Goal: Task Accomplishment & Management: Manage account settings

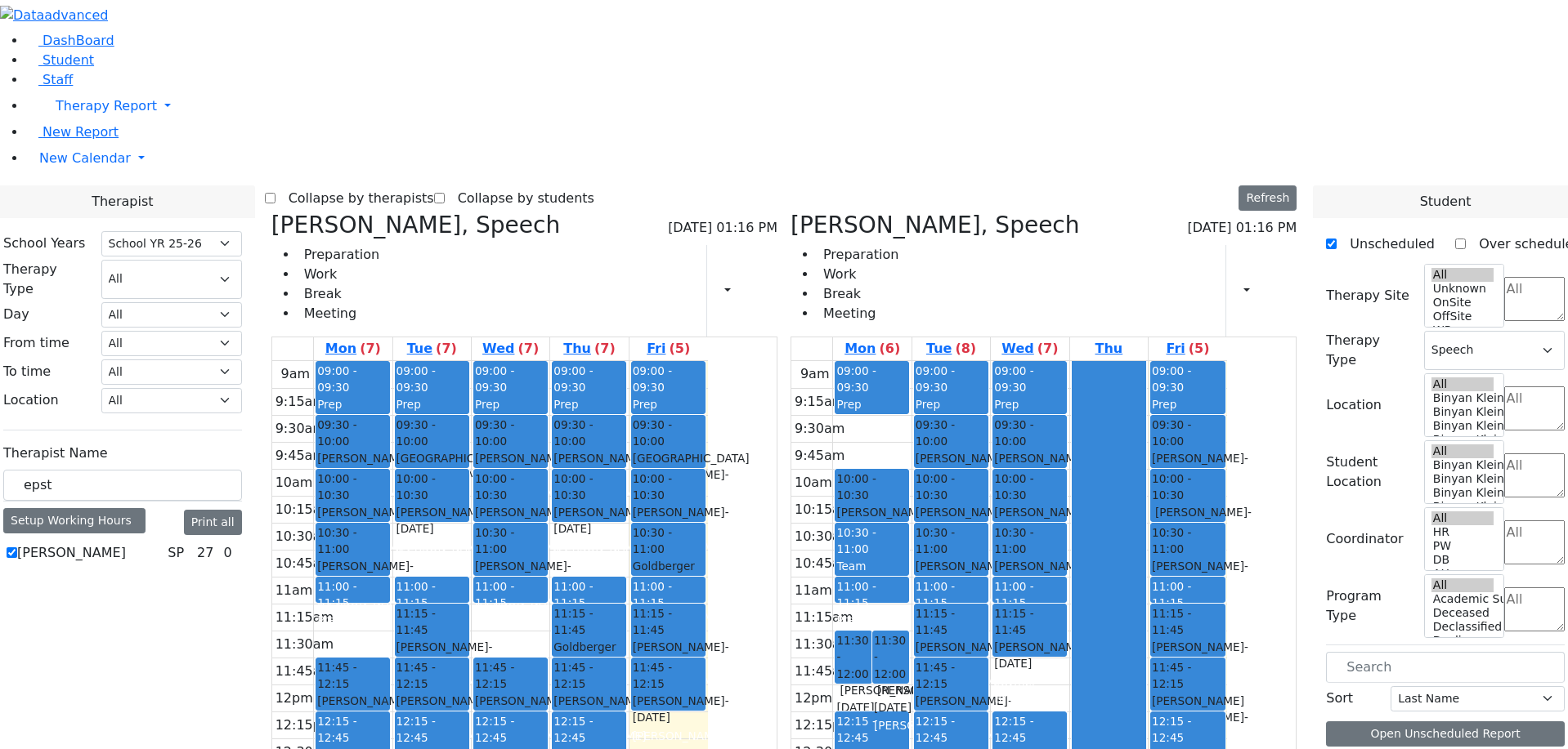
select select "212"
select select "3"
click at [271, 211] on icon at bounding box center [271, 225] width 0 height 27
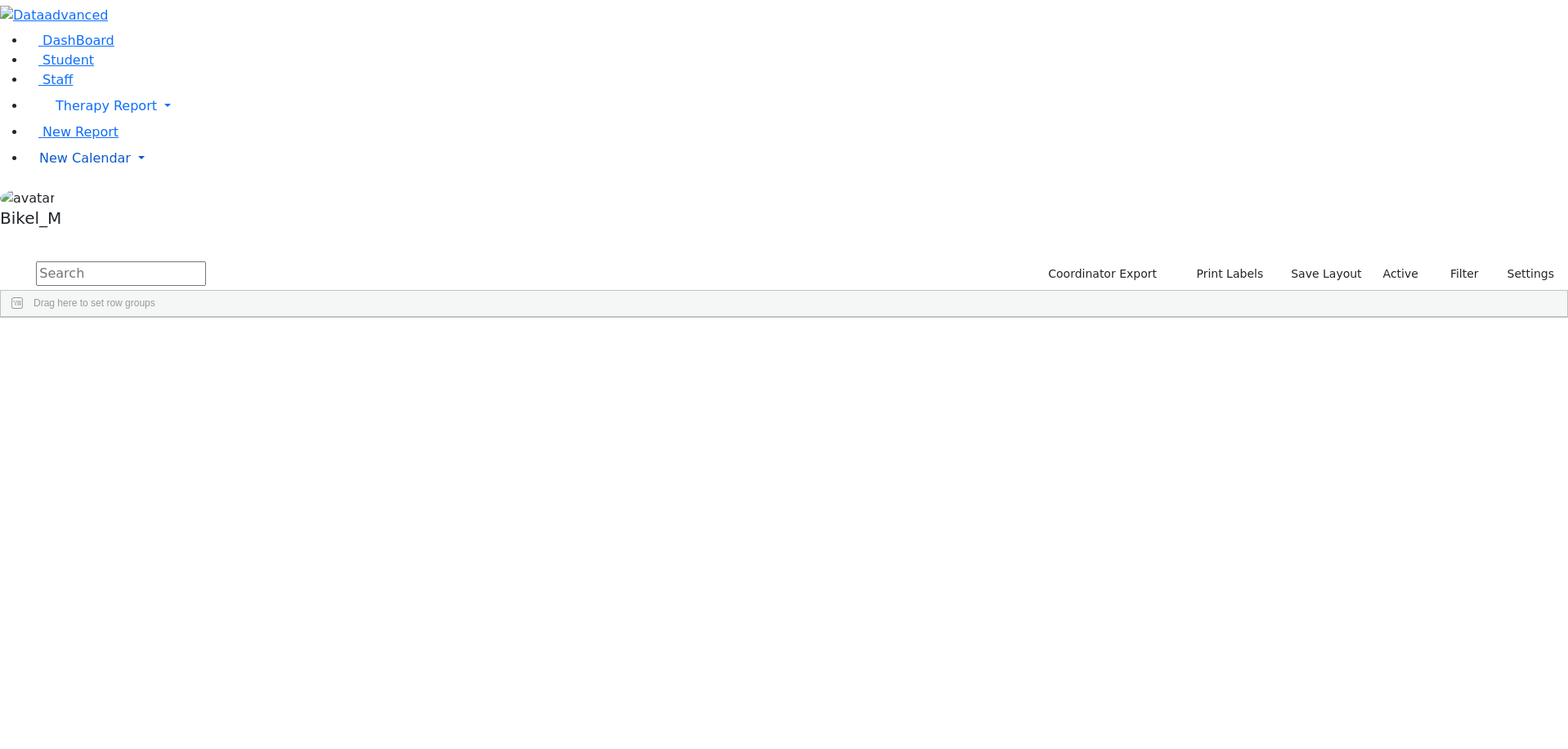
click at [97, 114] on span "New Calendar" at bounding box center [106, 106] width 101 height 16
click at [94, 201] on link "Calendar" at bounding box center [65, 191] width 59 height 20
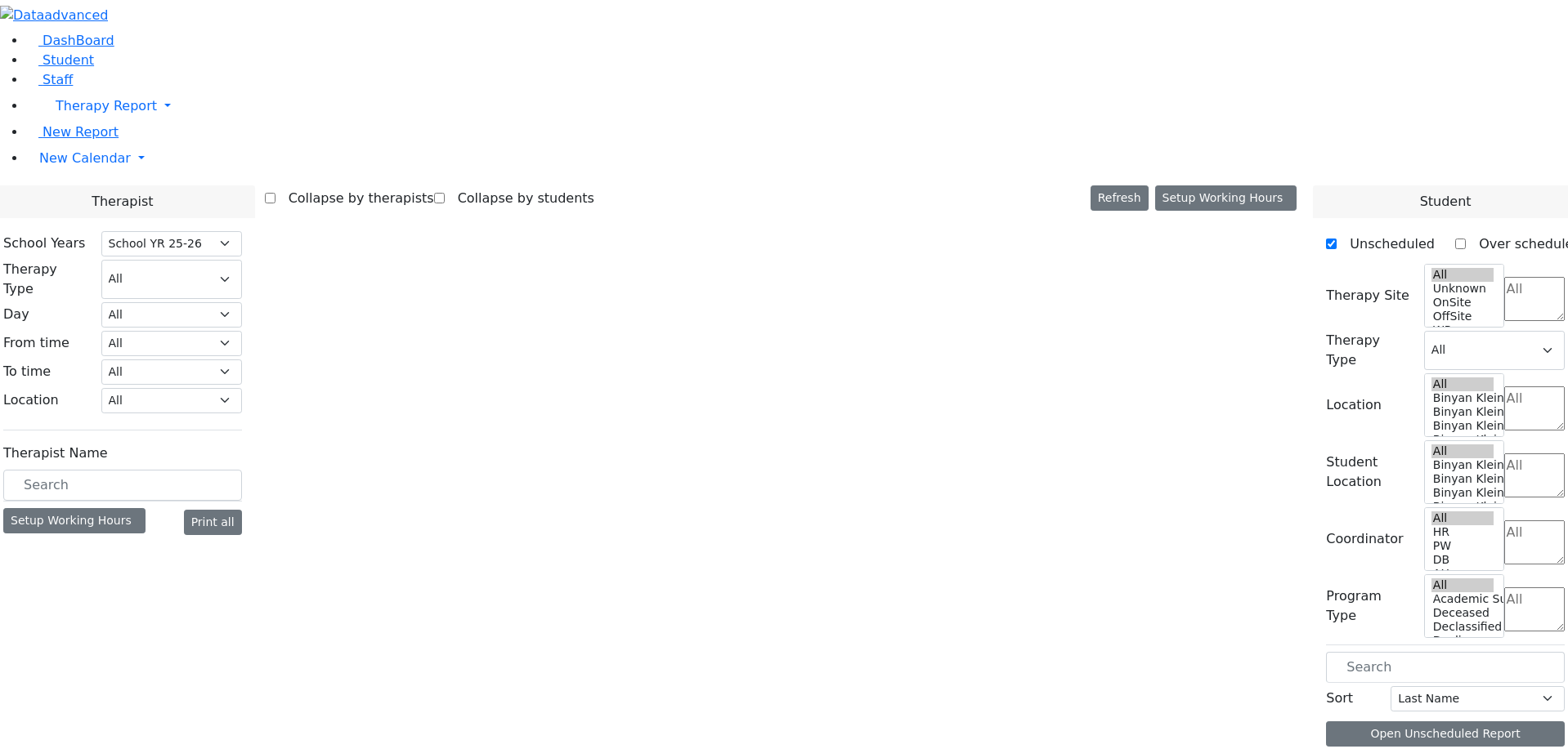
select select "212"
select select "3"
click at [302, 270] on body "Printing Please wait. Remaining time 10 seconds. Print Schedule Options Show Bi…" at bounding box center [784, 412] width 1568 height 825
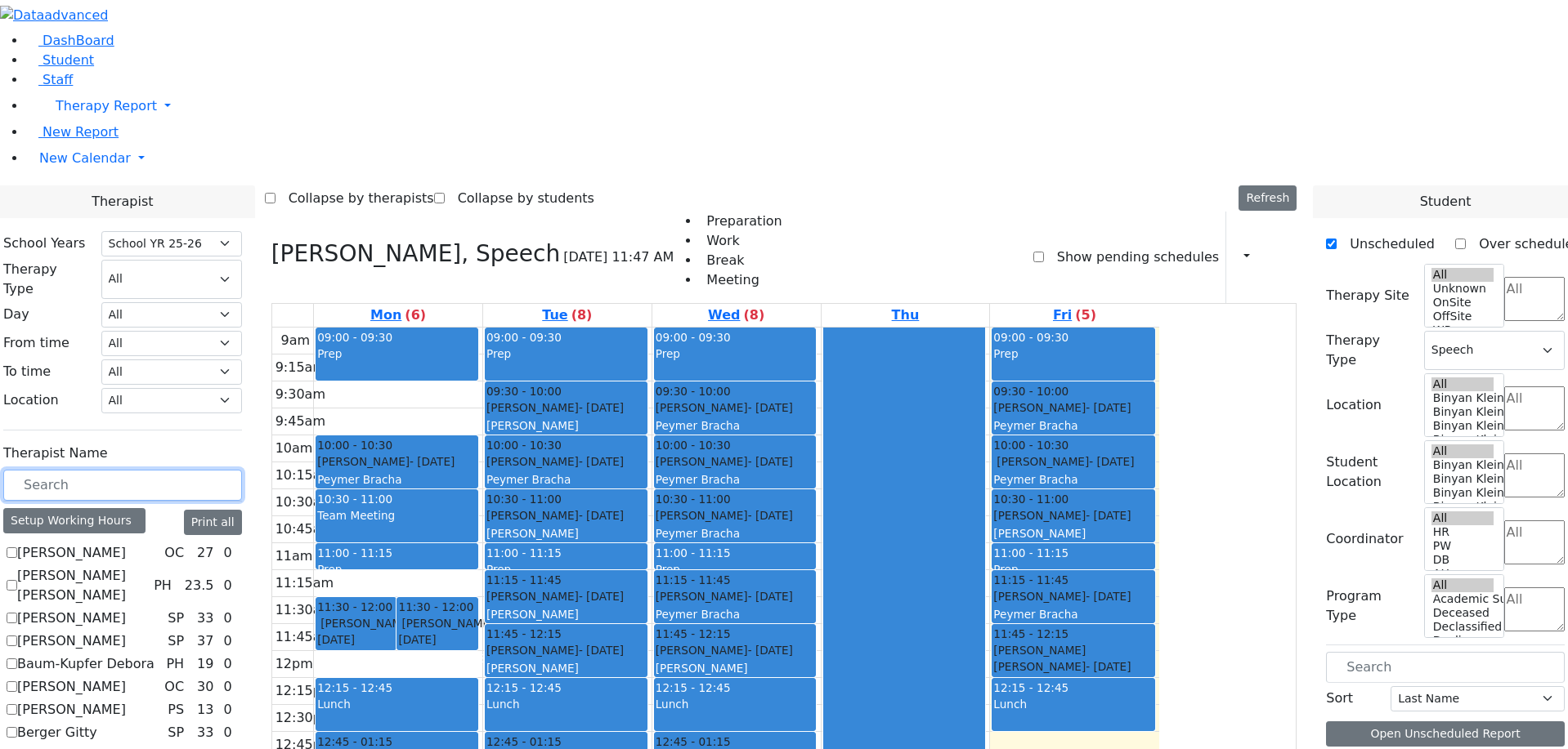
click at [815, 453] on div "Friesel Nechama - 05/04/2018 Peymer Bracha" at bounding box center [735, 471] width 160 height 35
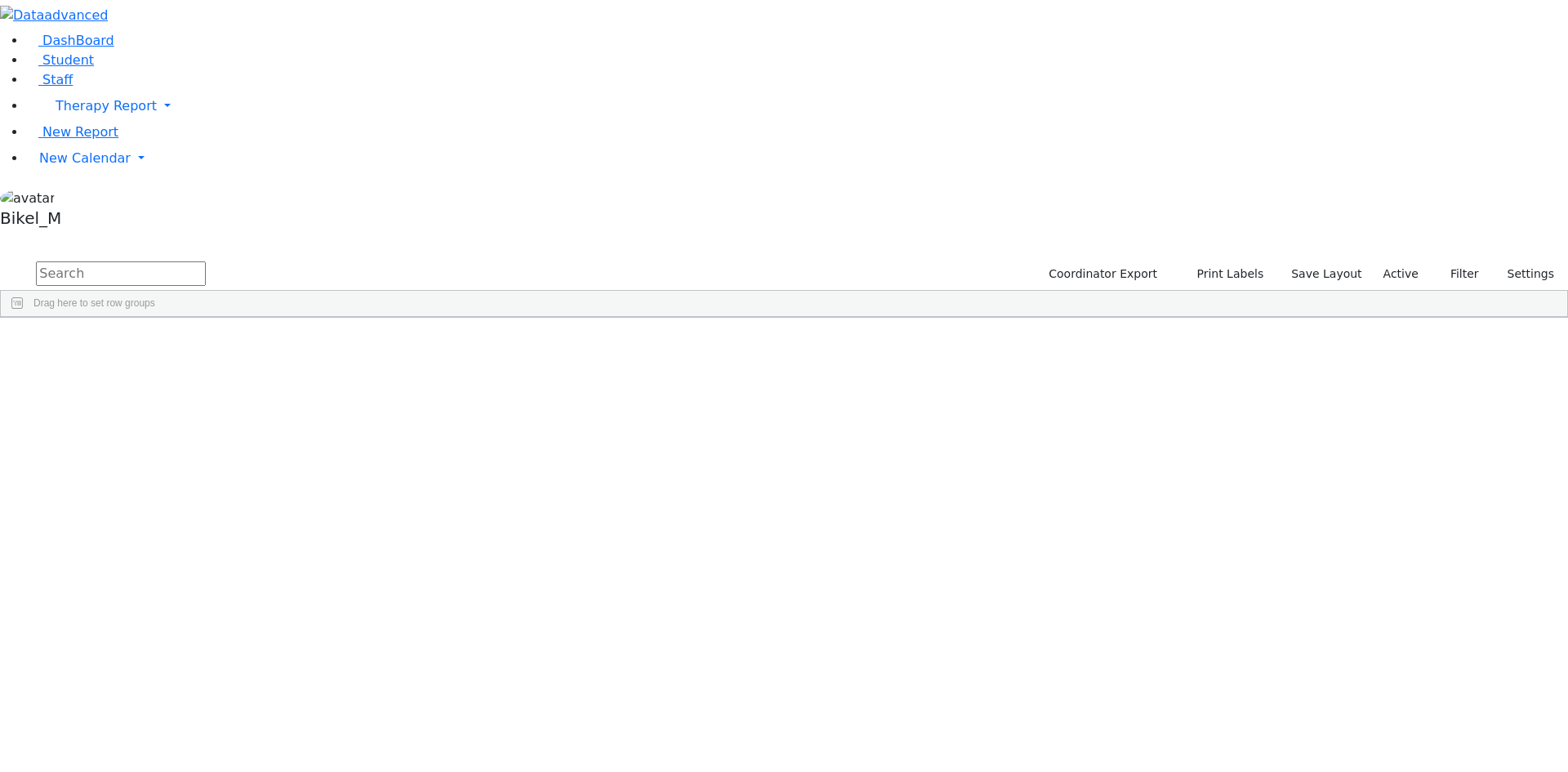
click at [206, 261] on input "text" at bounding box center [121, 273] width 170 height 24
type input "henny"
click at [311, 343] on div "Henny" at bounding box center [259, 354] width 103 height 23
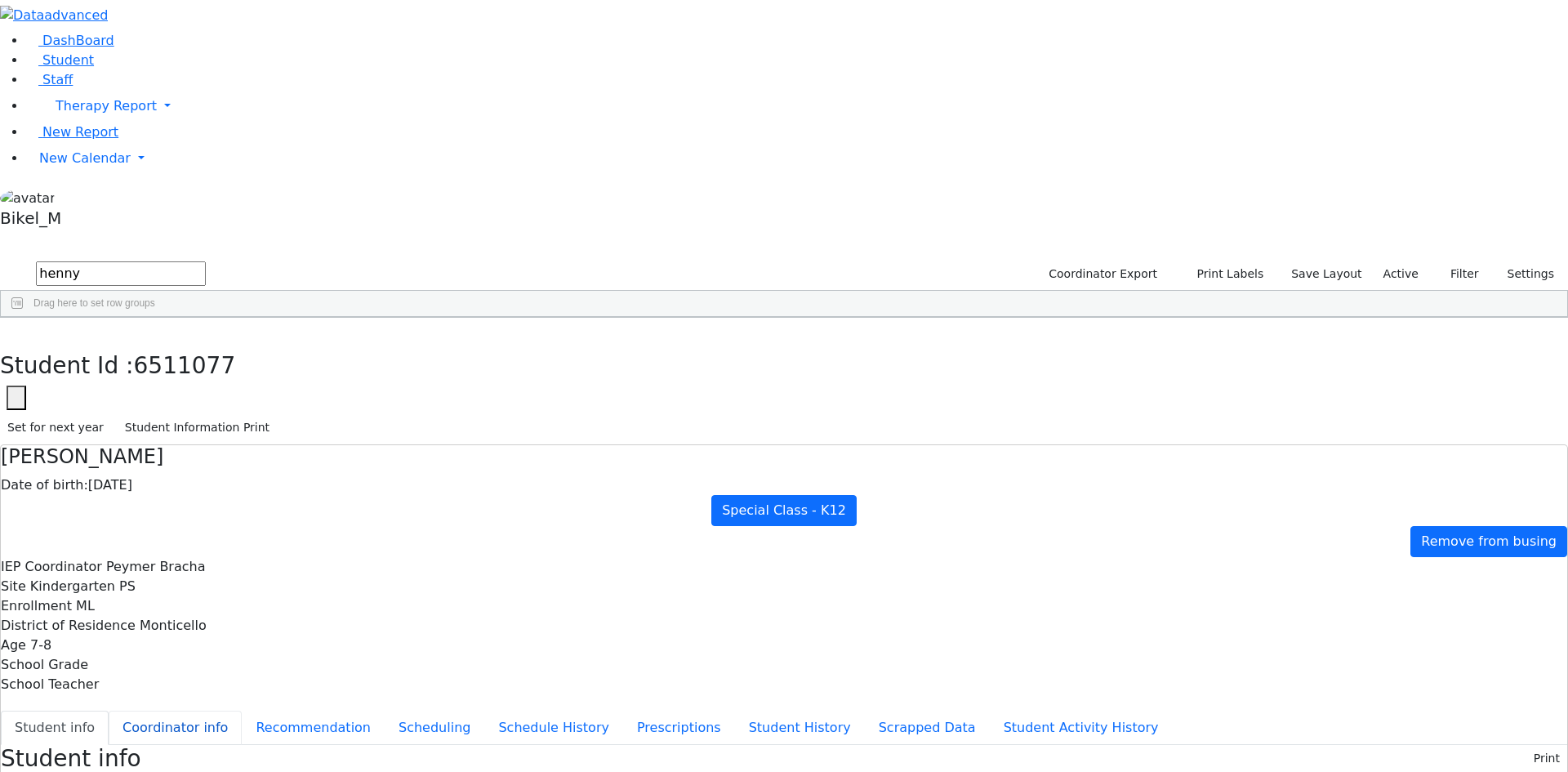
click at [242, 710] on button "Coordinator info" at bounding box center [175, 727] width 133 height 34
click at [1531, 758] on button "Edit" at bounding box center [1549, 771] width 37 height 25
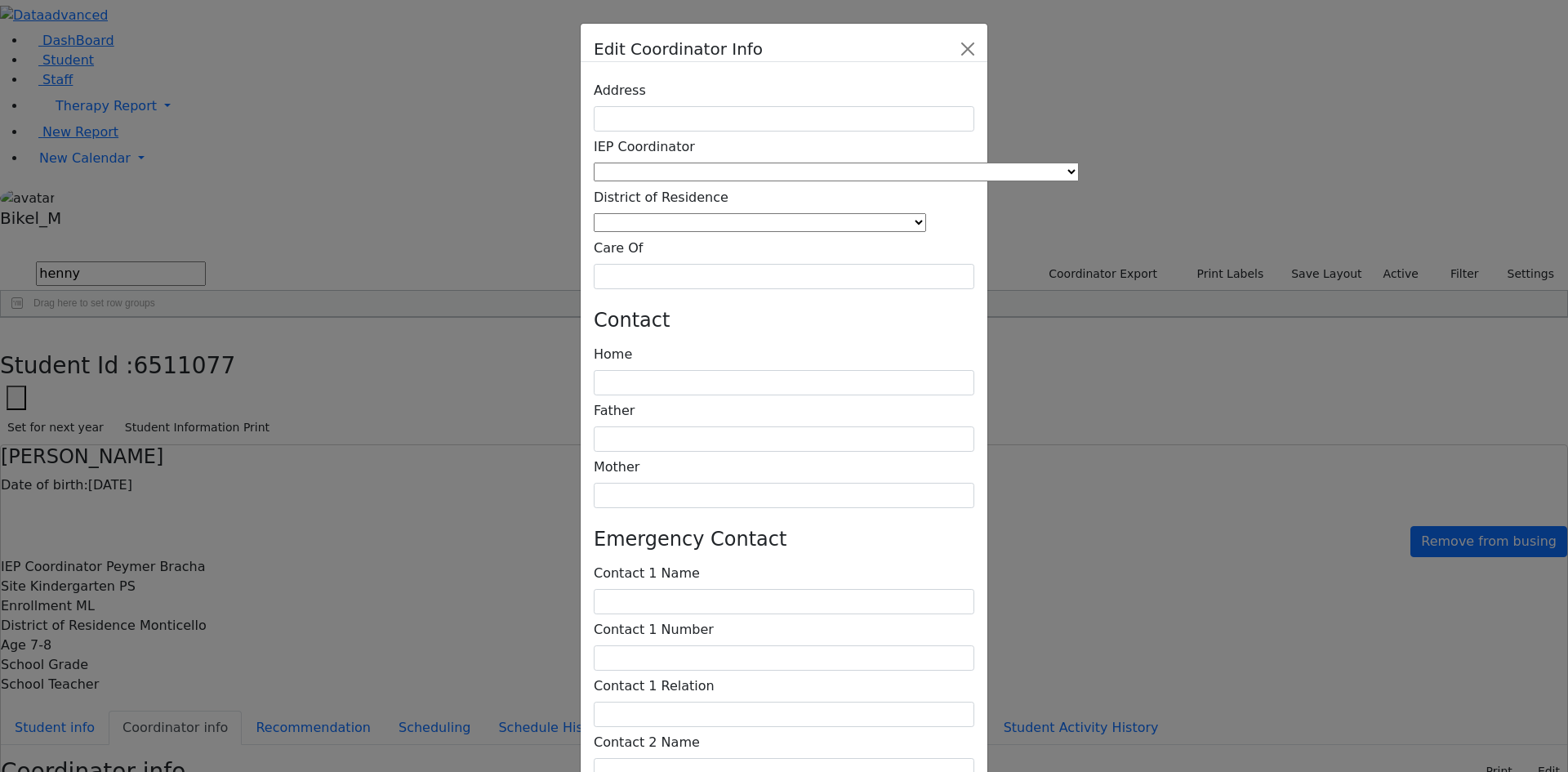
type textarea "Lives by [PERSON_NAME] [STREET_ADDRESS]"
drag, startPoint x: 774, startPoint y: 615, endPoint x: 1197, endPoint y: 558, distance: 426.8
click at [1197, 558] on div "Edit Coordinator Info Address IEP Coordinator [PERSON_NAME] [PERSON_NAME], [PER…" at bounding box center [784, 386] width 1568 height 772
type textarea "Lives by [PERSON_NAME] [STREET_ADDRESS]"
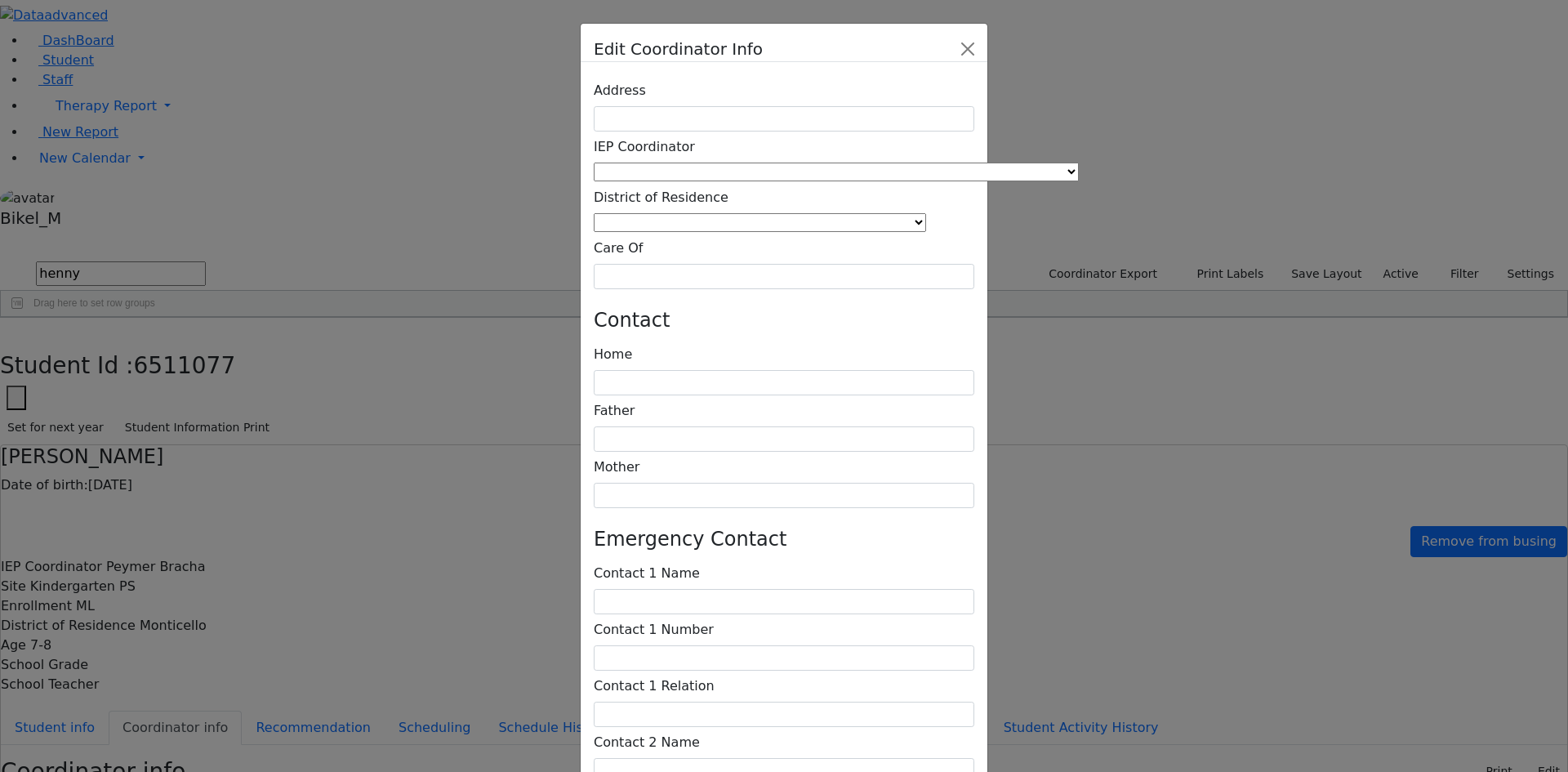
type textarea "Lives by [PERSON_NAME] [STREET_ADDRESS]"
click at [1102, 605] on div "Edit Coordinator Info Address IEP Coordinator [PERSON_NAME] [PERSON_NAME], [PER…" at bounding box center [784, 386] width 1568 height 772
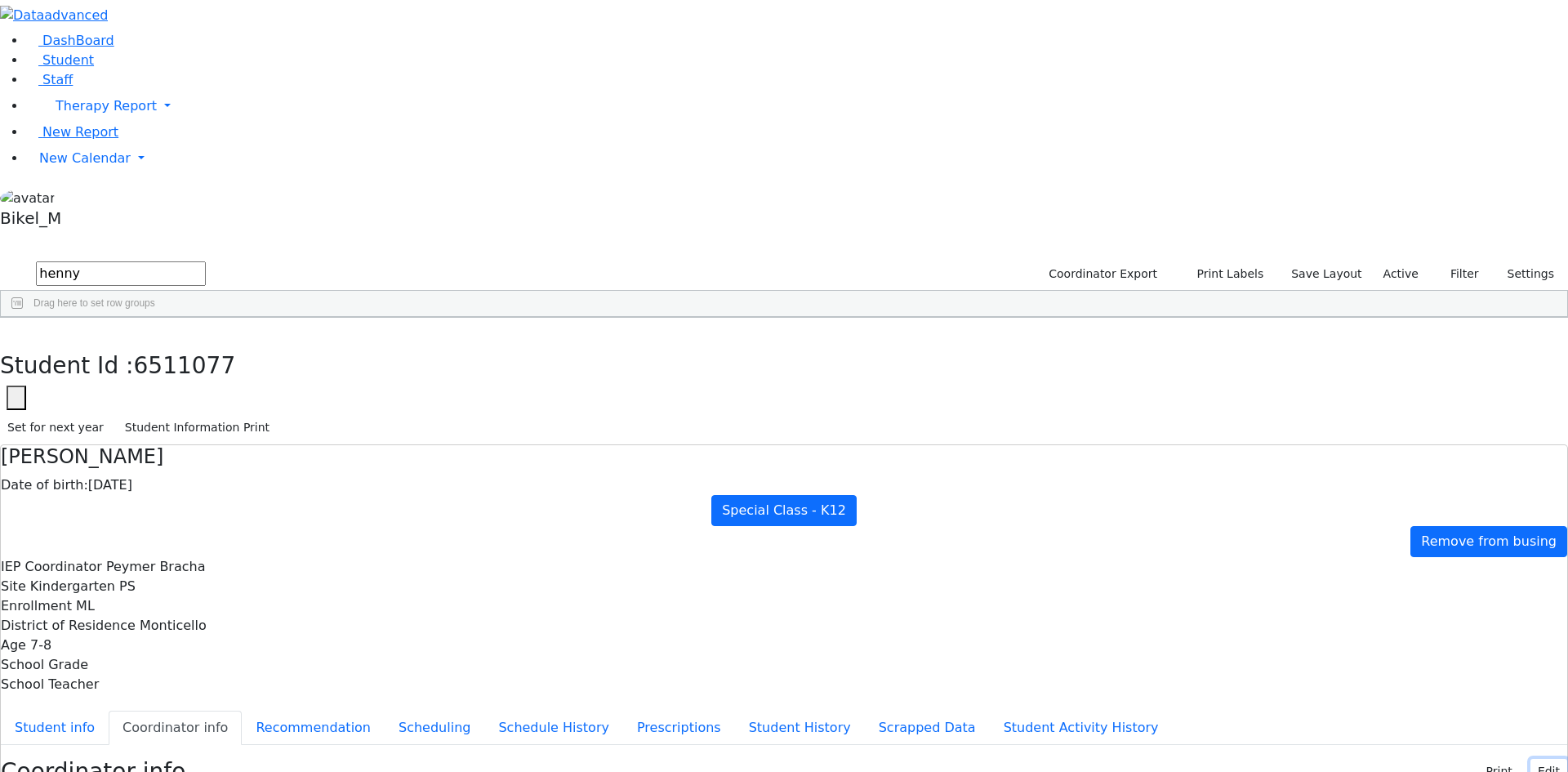
click at [1531, 758] on button "Edit" at bounding box center [1549, 771] width 37 height 25
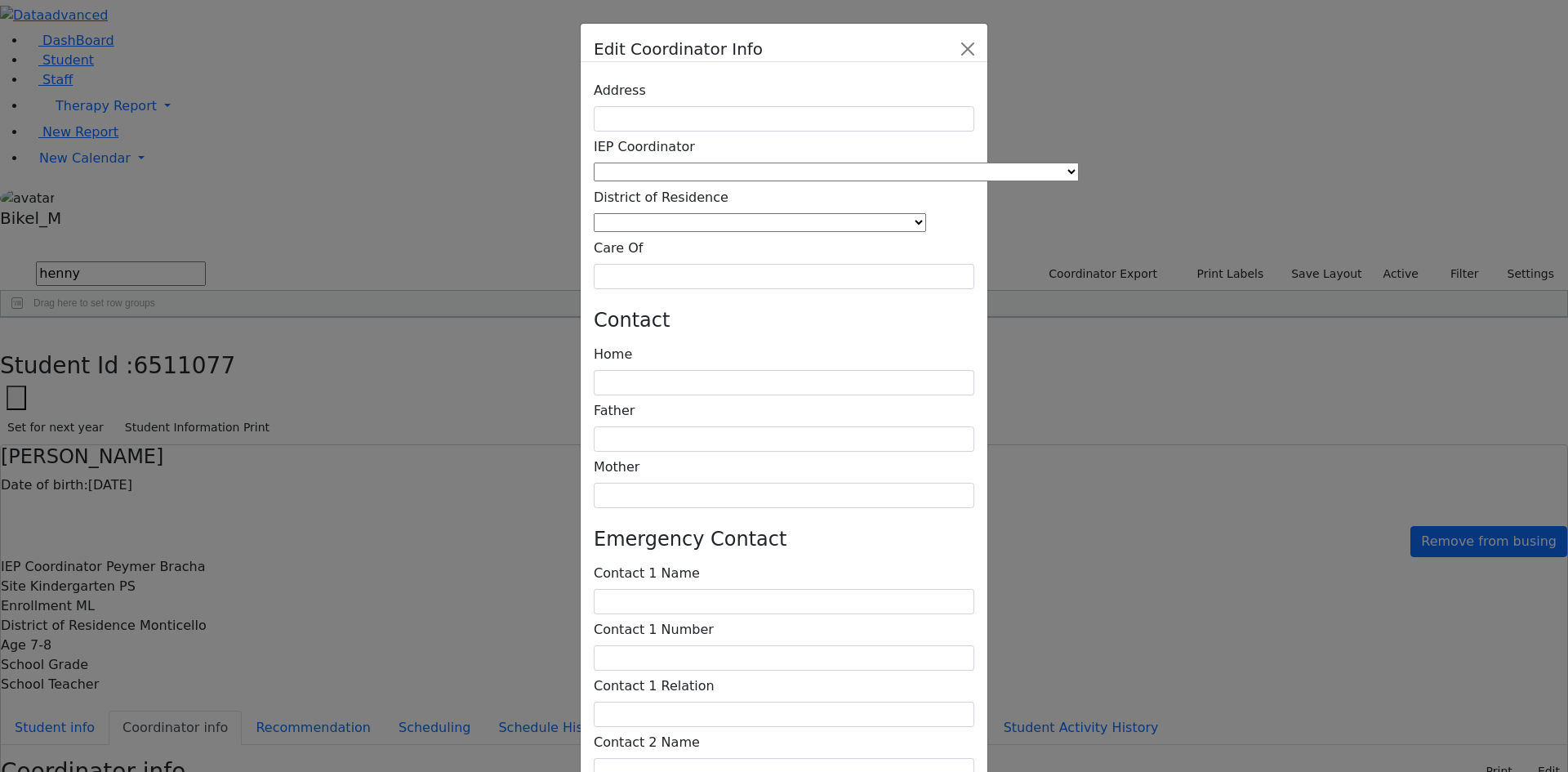
type textarea "Lives by [PERSON_NAME] [STREET_ADDRESS] [PHONE_NUMBER]"
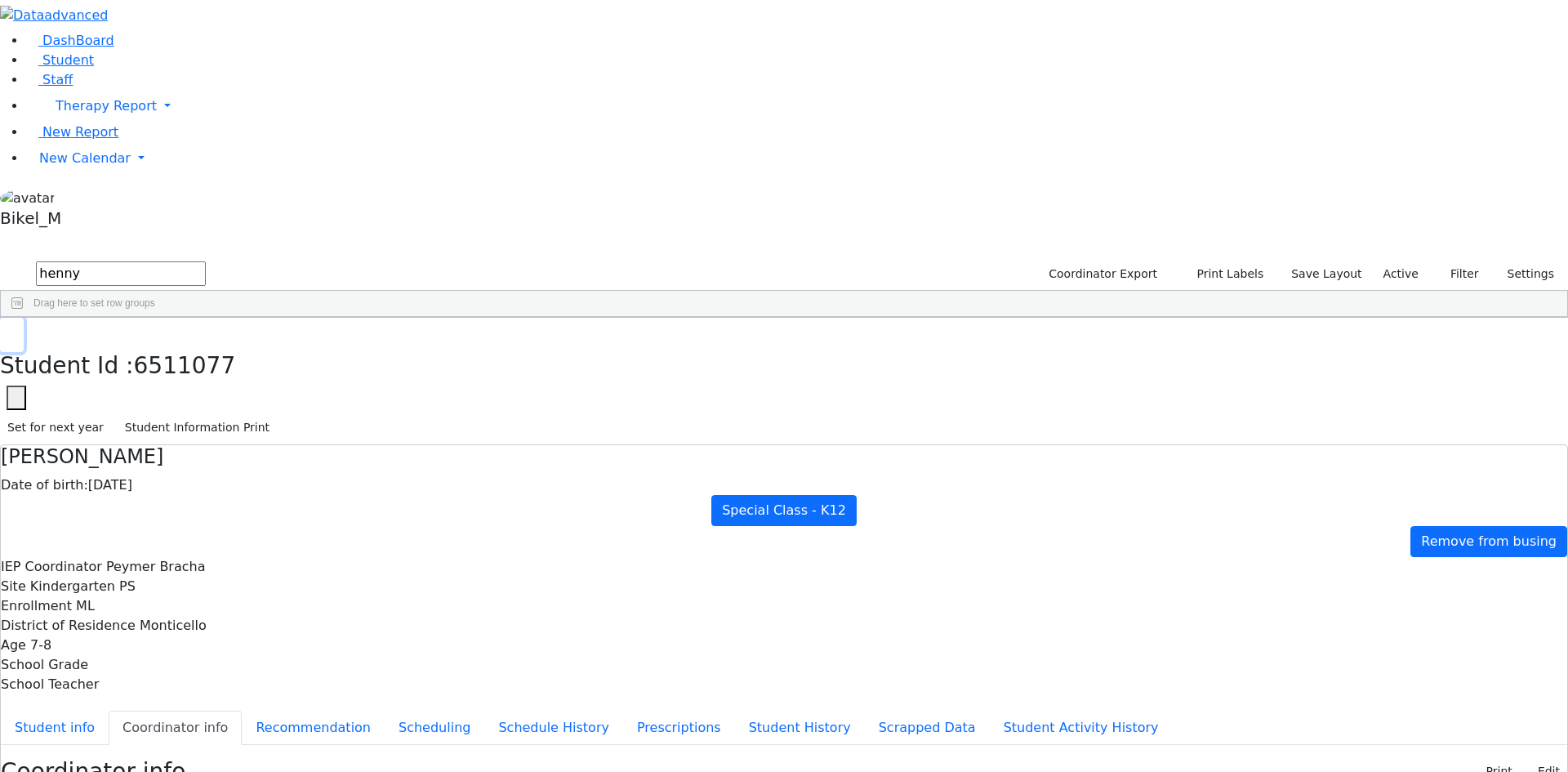
click at [23, 318] on button "button" at bounding box center [12, 335] width 23 height 34
